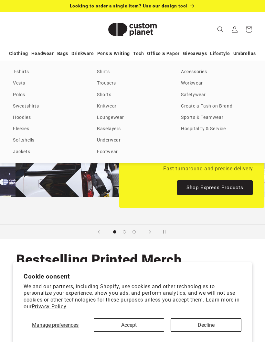
scroll to position [0, 265]
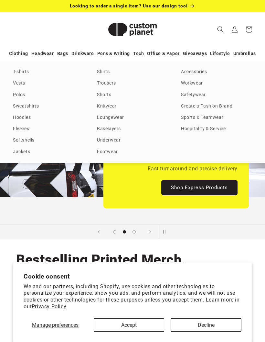
click at [15, 76] on link "T-shirts" at bounding box center [48, 72] width 71 height 9
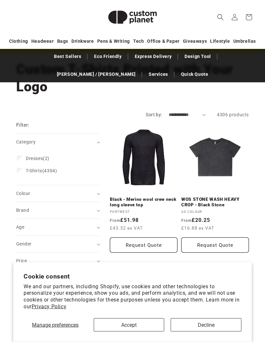
scroll to position [88, 0]
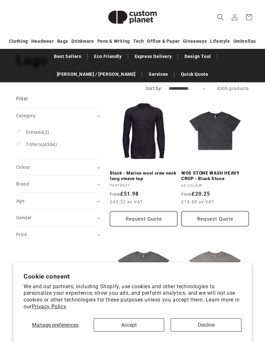
click at [22, 184] on span "Brand (0)" at bounding box center [22, 183] width 13 height 5
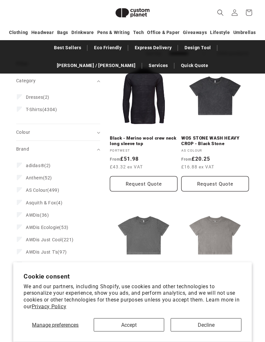
click at [23, 143] on summary "Brand (0)" at bounding box center [58, 149] width 84 height 17
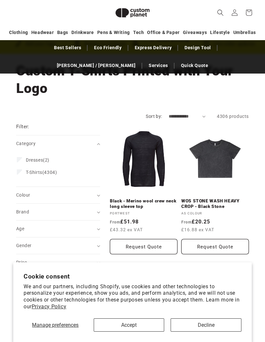
scroll to position [0, 0]
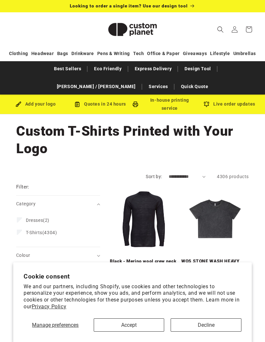
click at [182, 66] on link "Design Tool" at bounding box center [198, 68] width 33 height 11
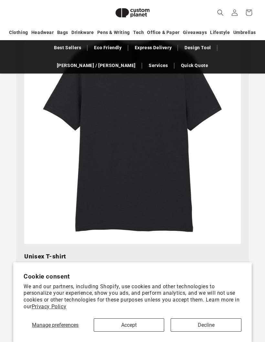
scroll to position [401, 0]
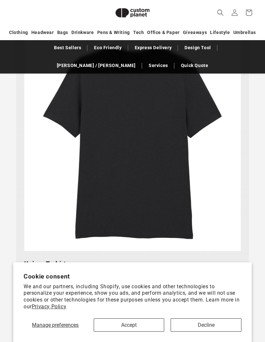
click at [46, 168] on img at bounding box center [132, 142] width 217 height 217
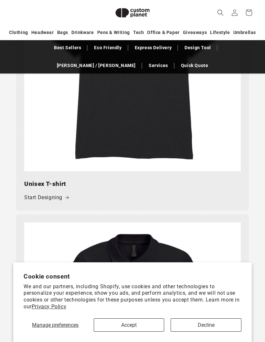
click at [36, 198] on link "Start Designing" at bounding box center [46, 197] width 45 height 9
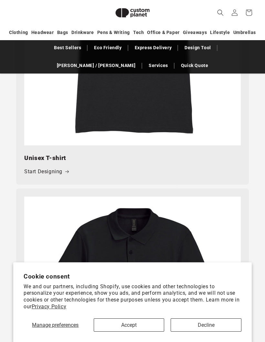
click at [194, 320] on button "Decline" at bounding box center [206, 324] width 71 height 13
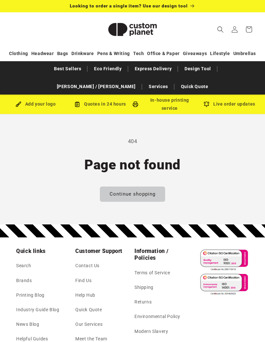
click at [51, 71] on link "Best Sellers" at bounding box center [68, 68] width 34 height 11
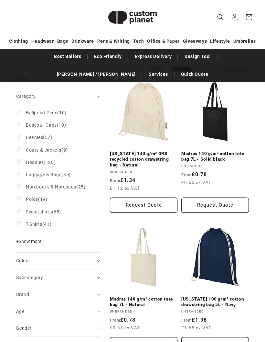
scroll to position [90, 0]
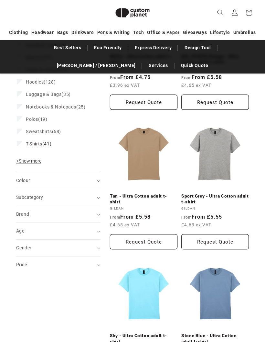
scroll to position [178, 0]
click at [24, 194] on span "Subcategory (0)" at bounding box center [29, 196] width 27 height 5
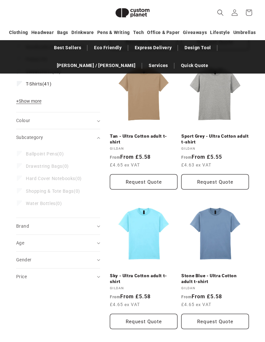
scroll to position [238, 0]
click at [24, 231] on summary "Brand (0)" at bounding box center [58, 226] width 84 height 17
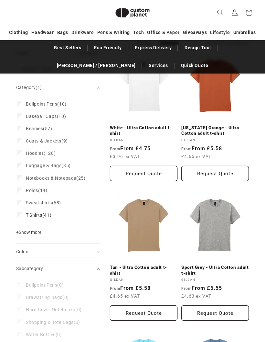
scroll to position [74, 0]
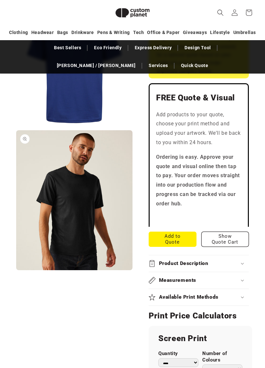
scroll to position [208, 0]
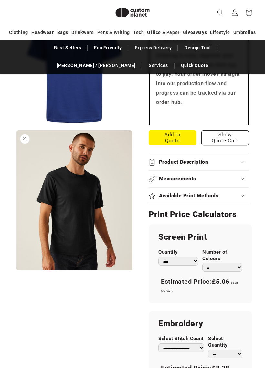
click at [239, 193] on div "Available Print Methods" at bounding box center [199, 196] width 100 height 7
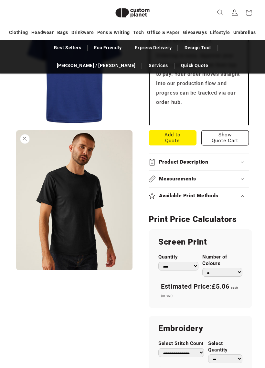
scroll to position [310, 0]
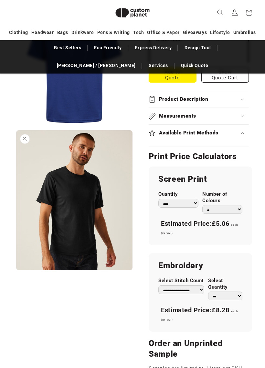
click at [239, 130] on div "Available Print Methods" at bounding box center [199, 133] width 100 height 7
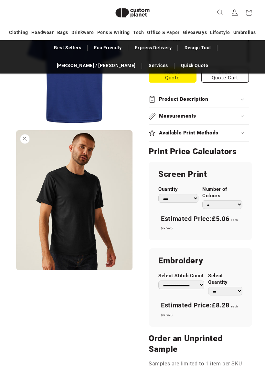
click at [239, 131] on div "Available Print Methods" at bounding box center [199, 132] width 100 height 7
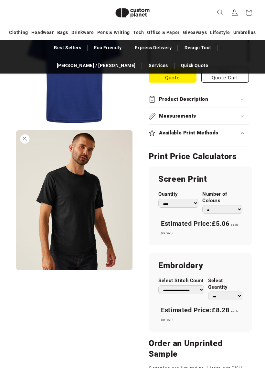
click at [238, 129] on div "Available Print Methods" at bounding box center [199, 132] width 100 height 7
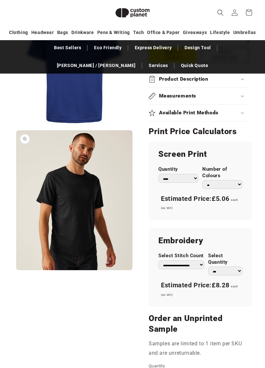
scroll to position [393, 0]
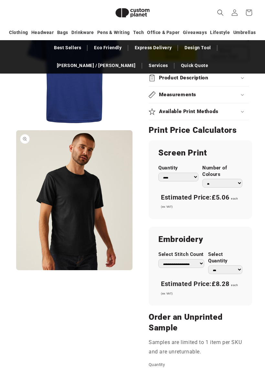
click at [186, 173] on select "*** *** *** **** **** **** ***** *****" at bounding box center [179, 177] width 40 height 9
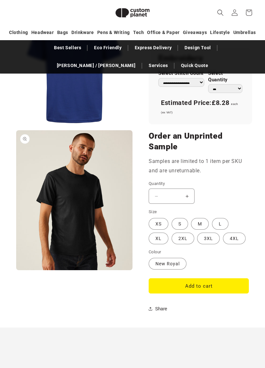
scroll to position [574, 0]
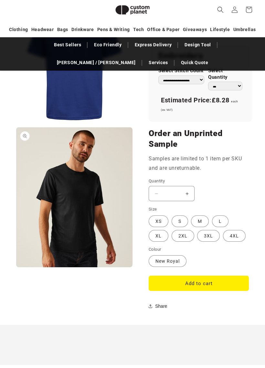
click at [201, 218] on label "M Variant sold out or unavailable" at bounding box center [200, 224] width 18 height 12
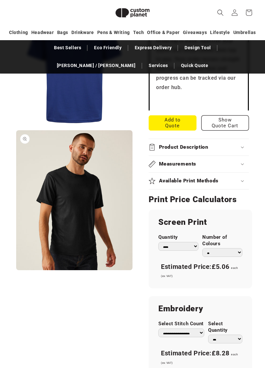
scroll to position [324, 0]
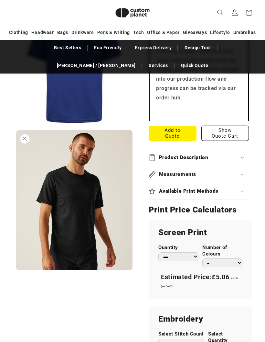
scroll to position [315, 0]
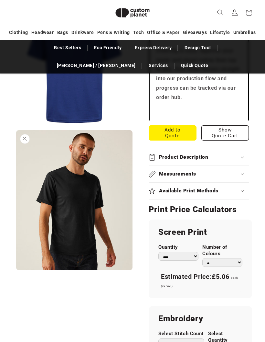
click at [16, 270] on button "Open media 2 in modal" at bounding box center [16, 270] width 0 height 0
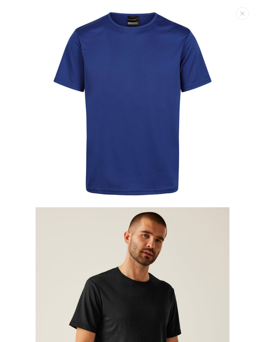
scroll to position [392, 0]
click at [243, 12] on icon "Close" at bounding box center [242, 13] width 5 height 4
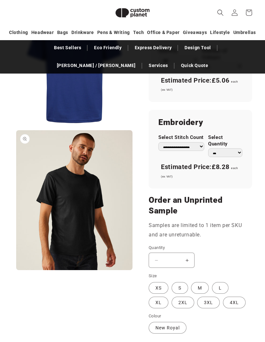
scroll to position [507, 0]
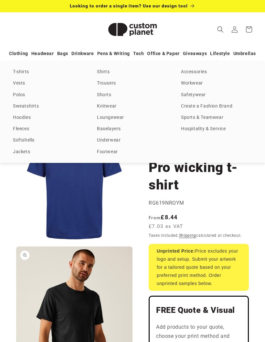
click at [194, 88] on link "Workwear" at bounding box center [216, 83] width 71 height 9
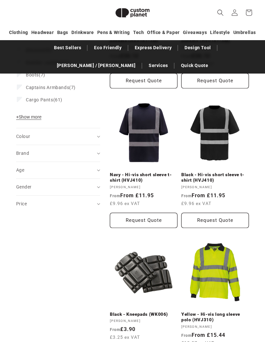
scroll to position [228, 0]
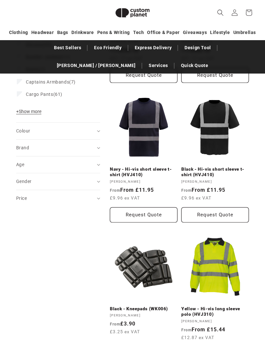
click at [24, 111] on span "+ Show more" at bounding box center [28, 111] width 25 height 5
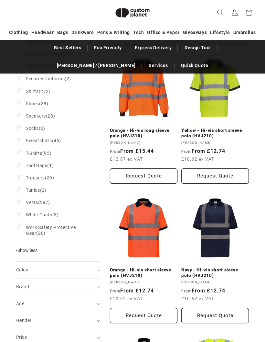
scroll to position [535, 0]
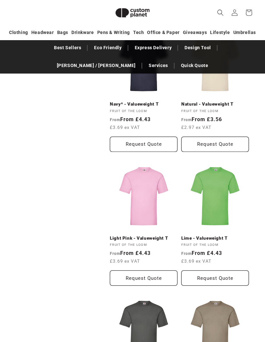
scroll to position [1107, 0]
